Goal: Transaction & Acquisition: Purchase product/service

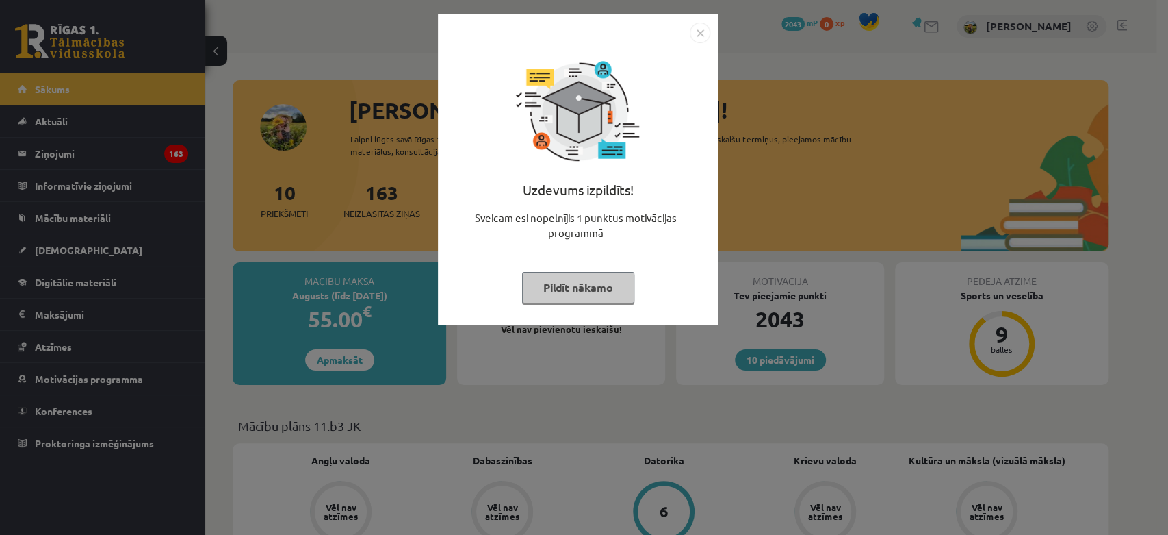
click at [706, 31] on img "Close" at bounding box center [700, 33] width 21 height 21
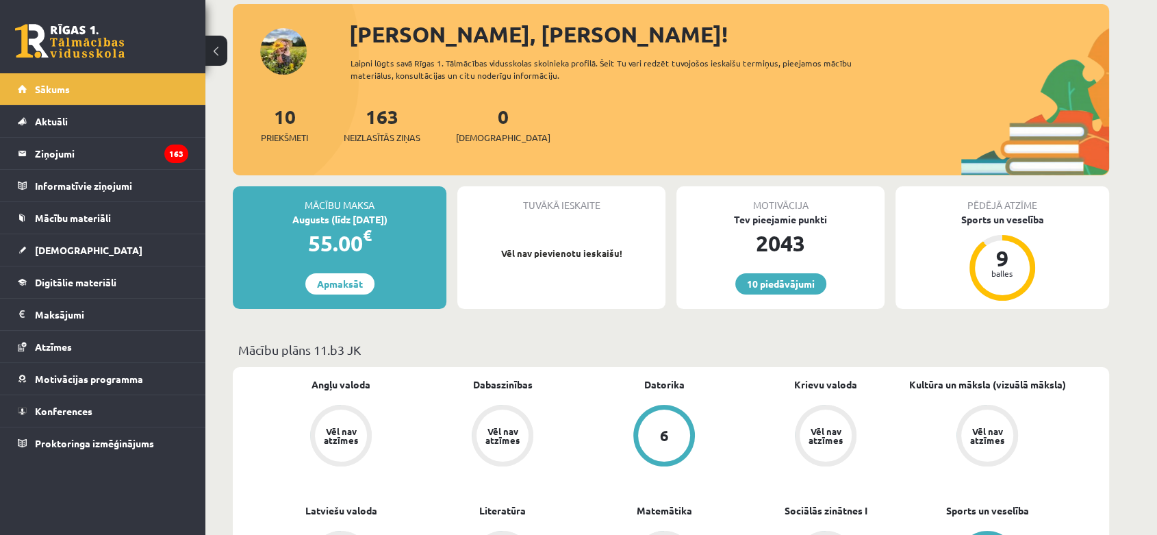
scroll to position [152, 0]
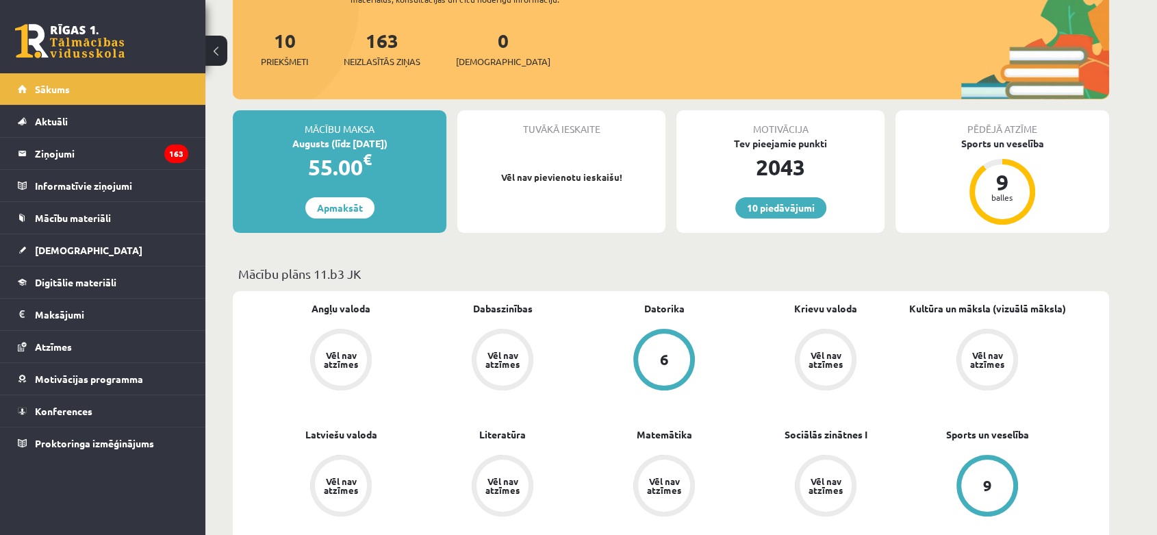
click at [363, 168] on div "55.00 €" at bounding box center [340, 167] width 214 height 33
click at [337, 210] on link "Apmaksāt" at bounding box center [339, 207] width 69 height 21
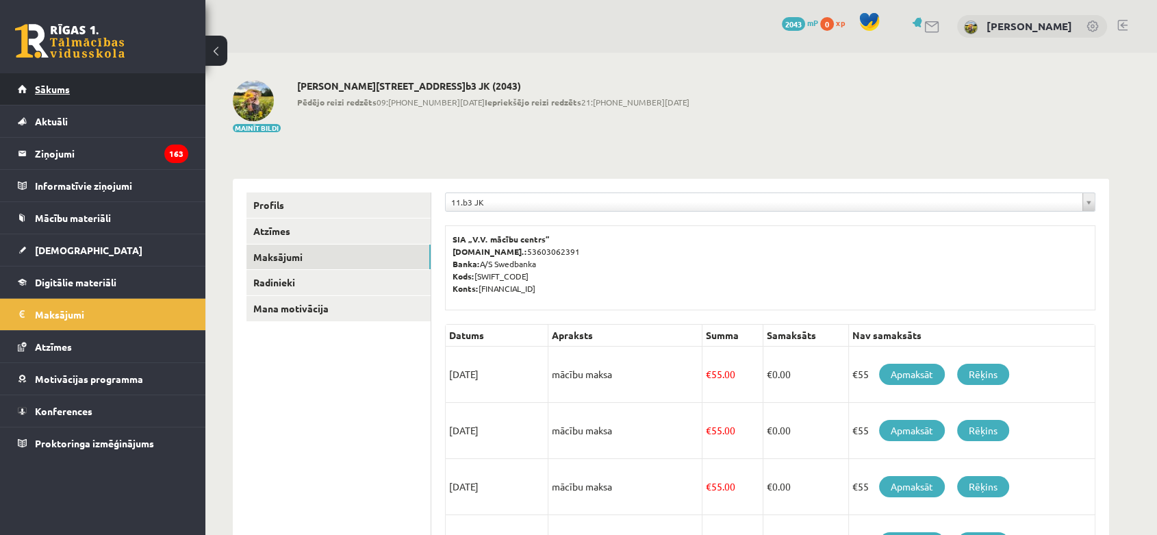
click at [49, 88] on span "Sākums" at bounding box center [52, 89] width 35 height 12
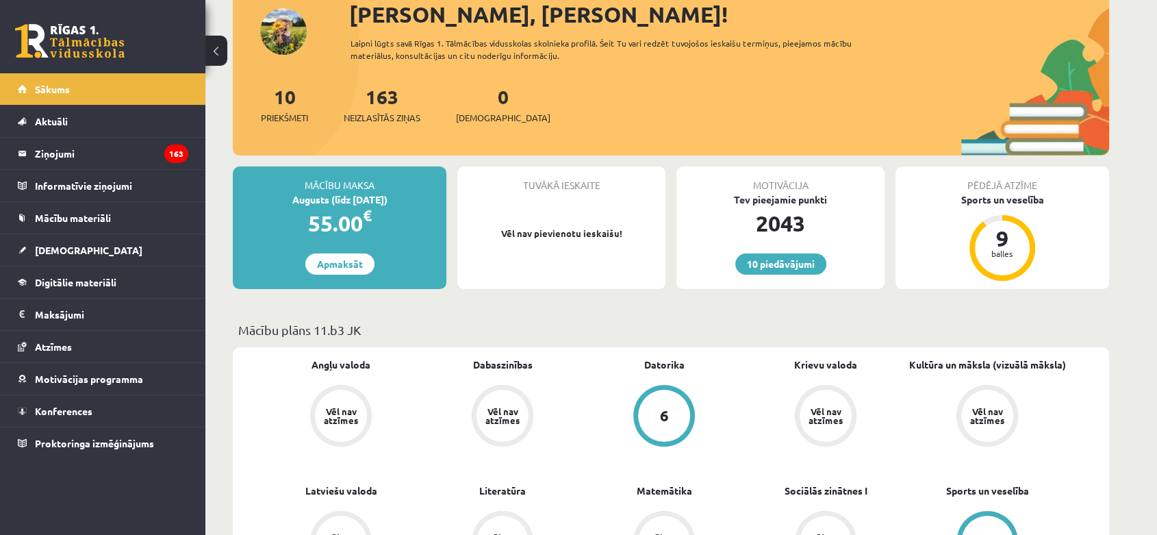
scroll to position [76, 0]
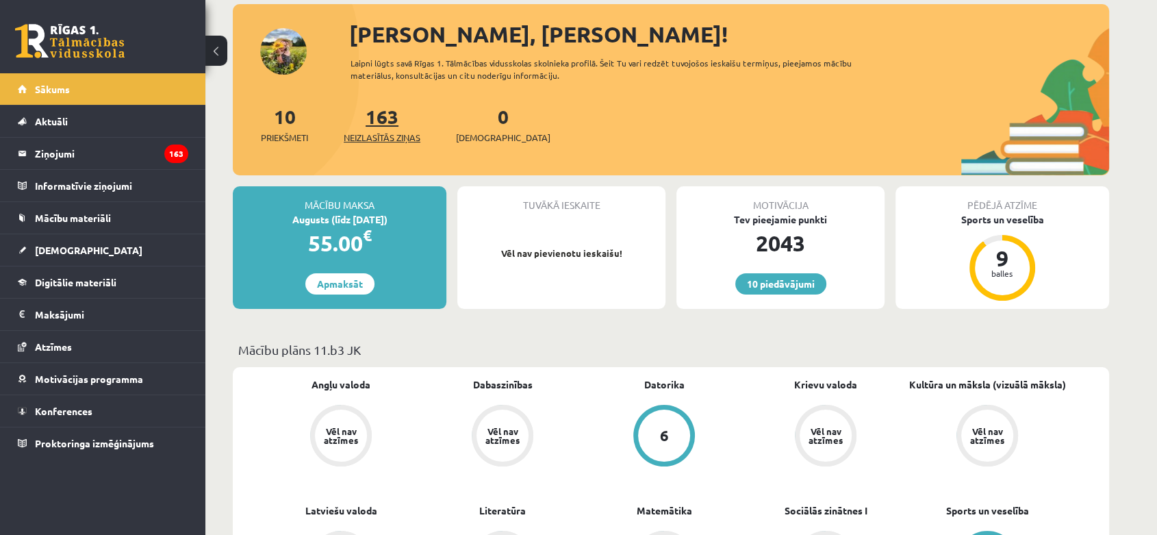
click at [385, 133] on span "Neizlasītās ziņas" at bounding box center [382, 138] width 77 height 14
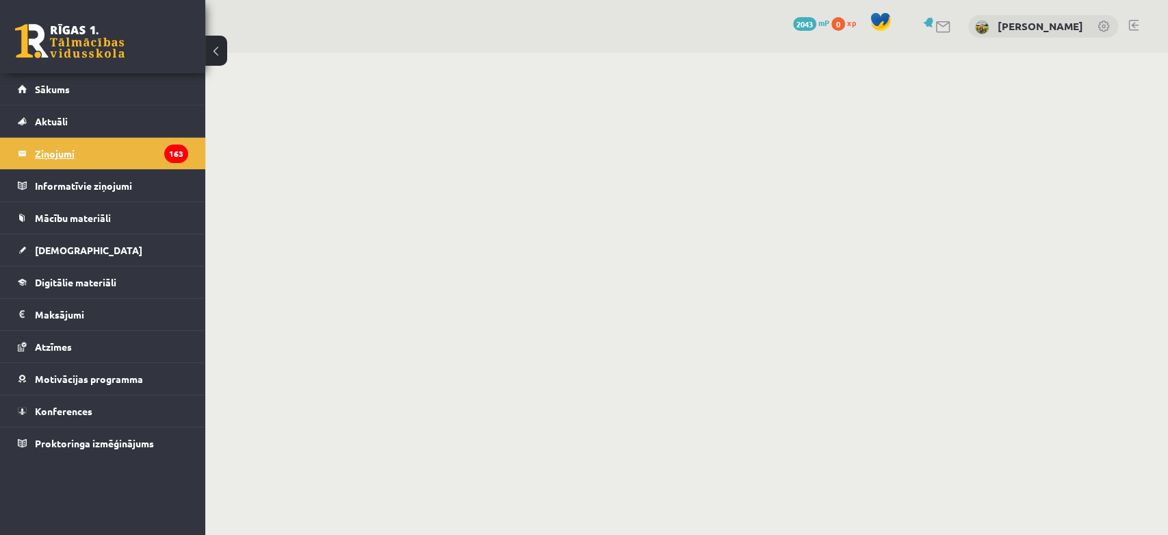
click at [44, 142] on legend "Ziņojumi 163" at bounding box center [111, 153] width 153 height 31
click at [62, 43] on link at bounding box center [70, 41] width 110 height 34
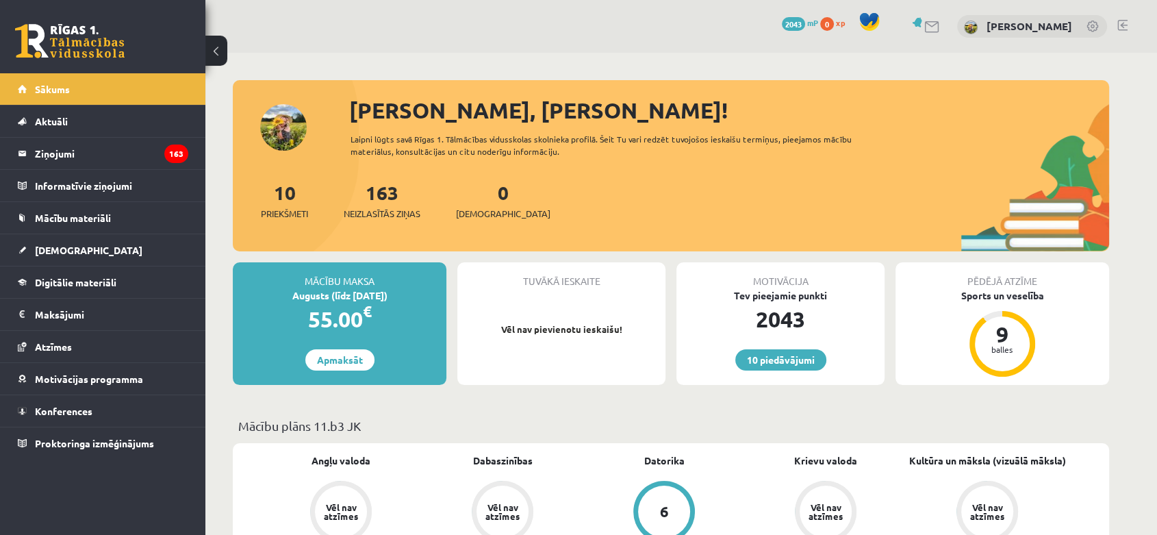
click at [283, 205] on div "10 Priekšmeti" at bounding box center [284, 199] width 47 height 42
click at [285, 207] on span "Priekšmeti" at bounding box center [284, 214] width 47 height 14
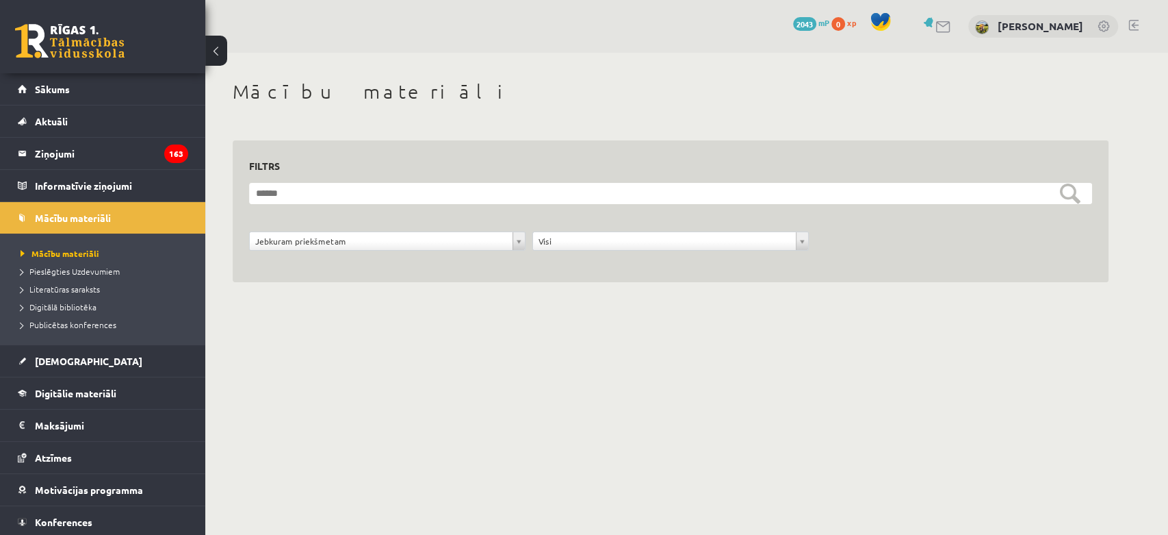
click at [218, 46] on button at bounding box center [216, 51] width 22 height 30
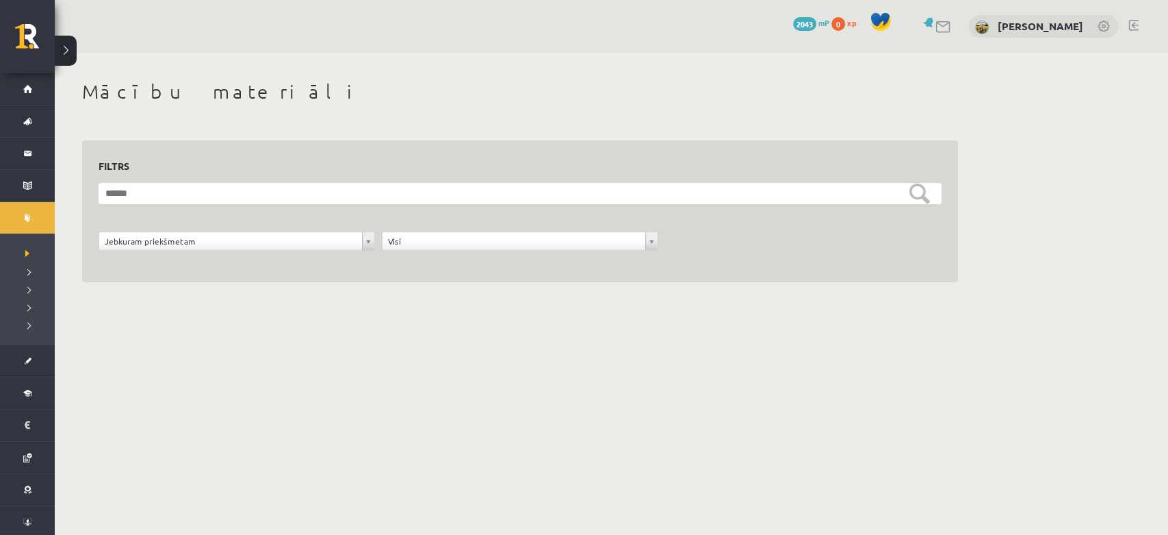
click at [59, 46] on button at bounding box center [66, 51] width 22 height 30
